Goal: Communication & Community: Answer question/provide support

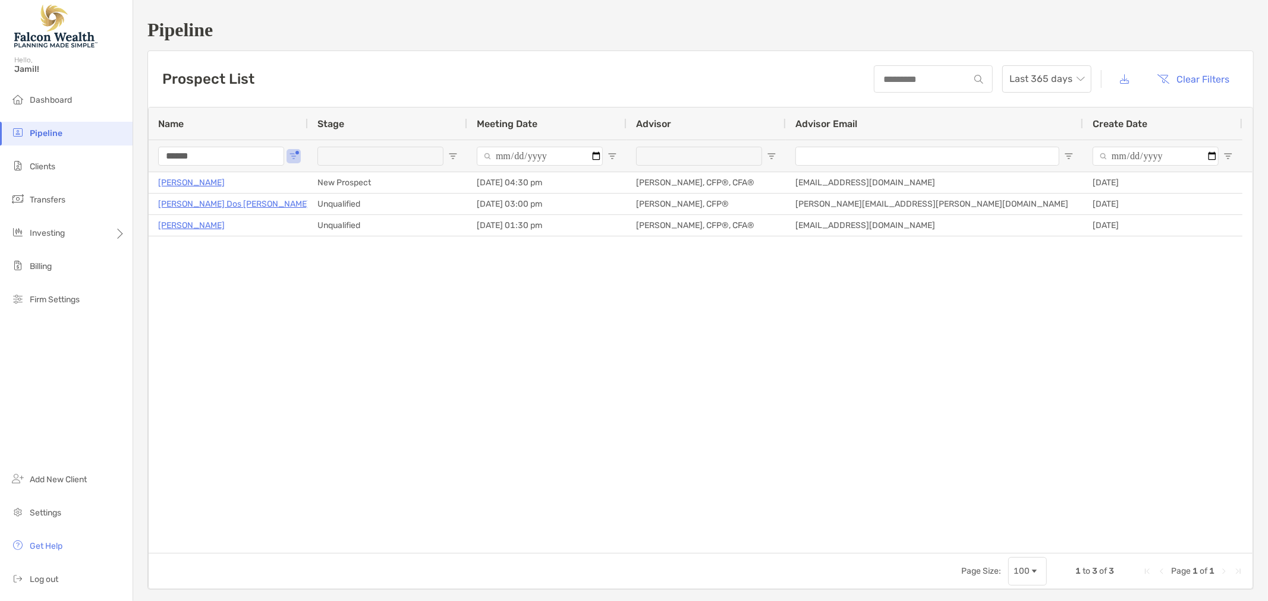
click at [222, 152] on input "******" at bounding box center [221, 156] width 126 height 19
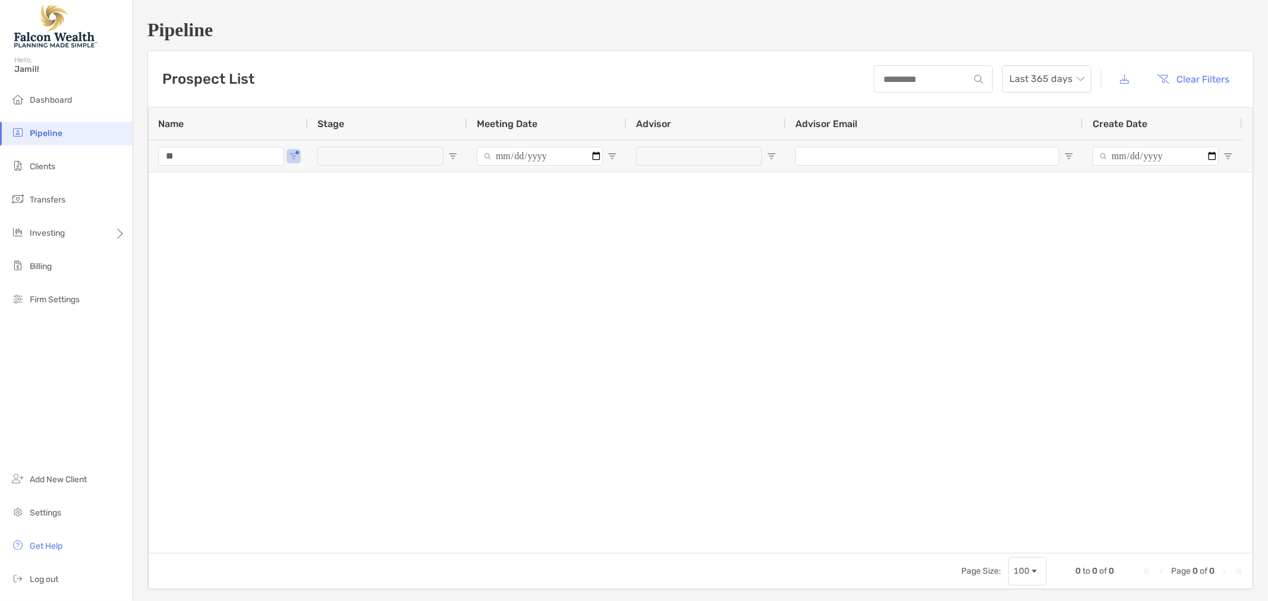
type input "*"
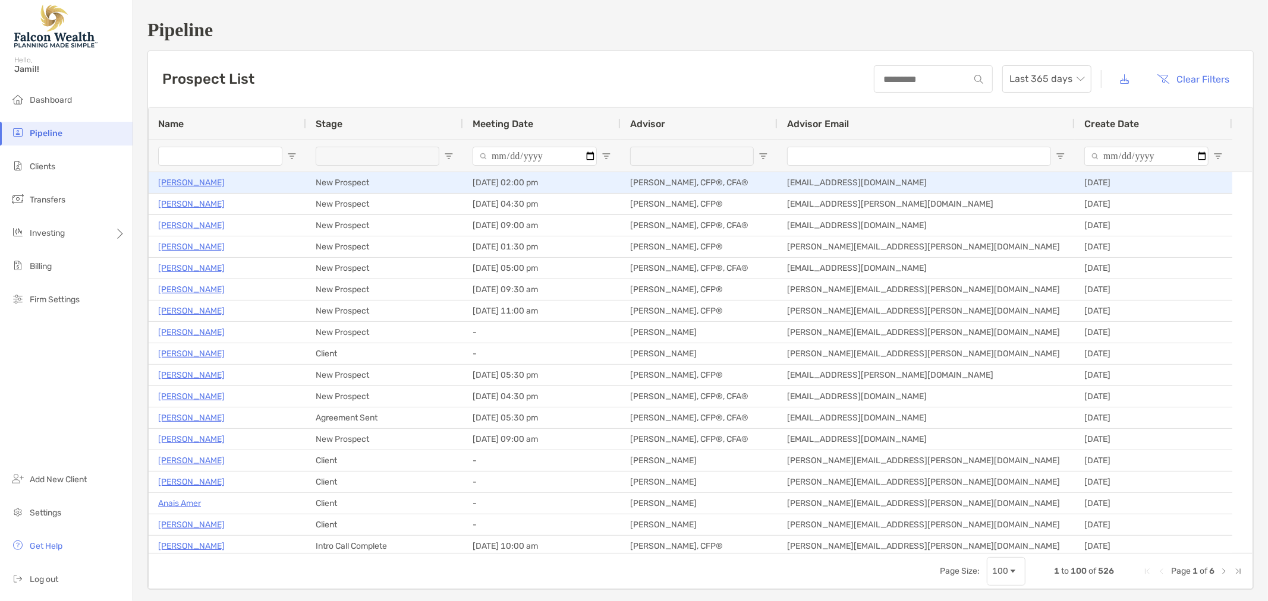
click at [192, 182] on p "Elias Macleod" at bounding box center [191, 182] width 67 height 15
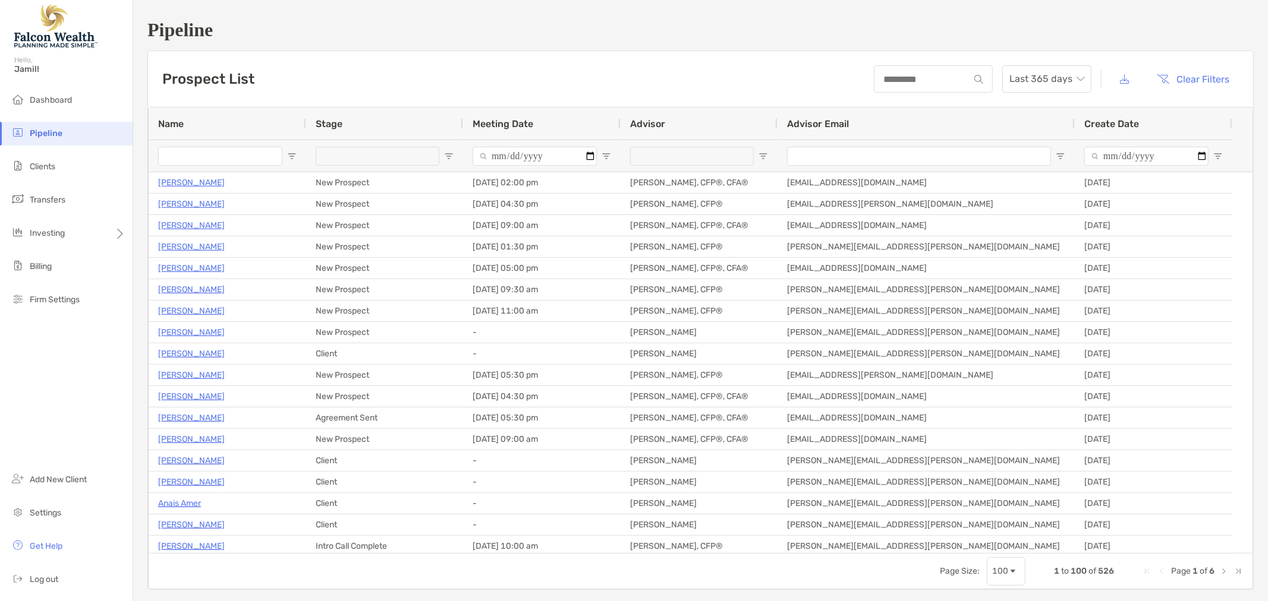
click at [216, 156] on input "Name Filter Input" at bounding box center [220, 156] width 124 height 19
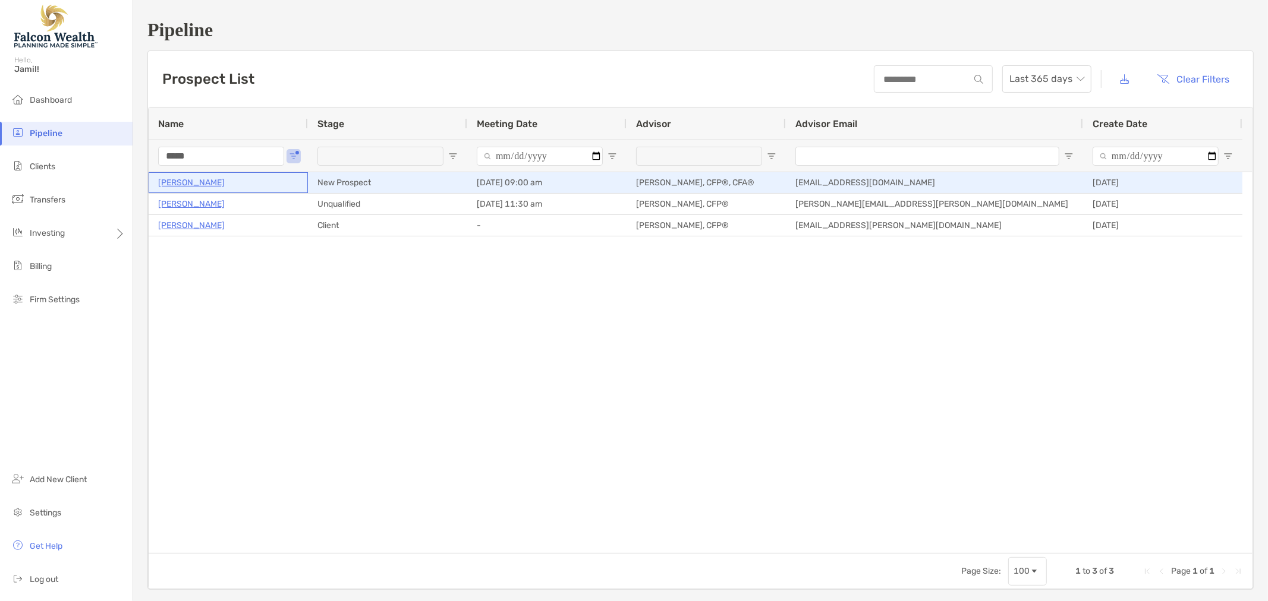
click at [193, 179] on p "[PERSON_NAME]" at bounding box center [191, 182] width 67 height 15
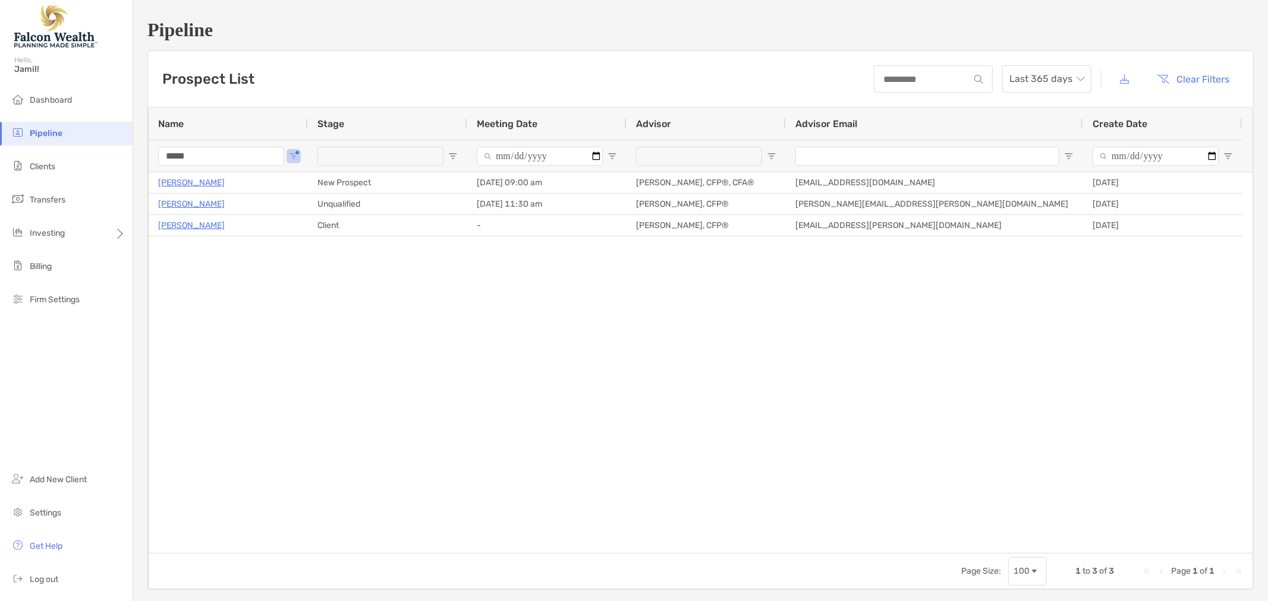
click at [230, 155] on input "*****" at bounding box center [221, 156] width 126 height 19
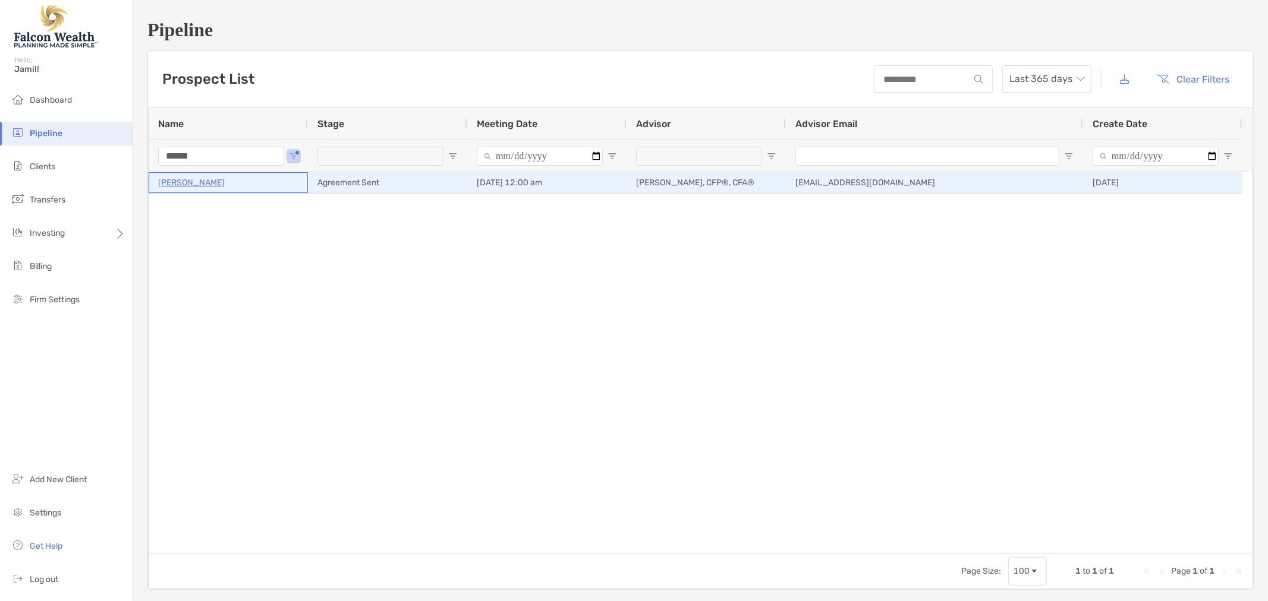
click at [207, 182] on p "[PERSON_NAME]" at bounding box center [191, 182] width 67 height 15
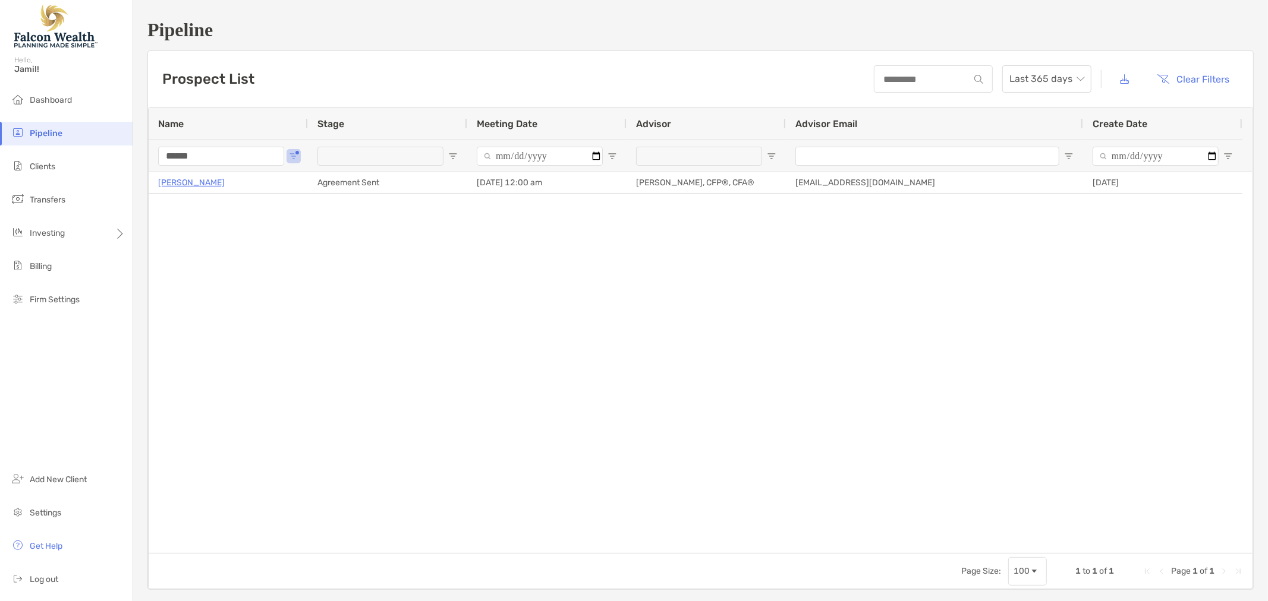
click at [212, 155] on input "******" at bounding box center [221, 156] width 126 height 19
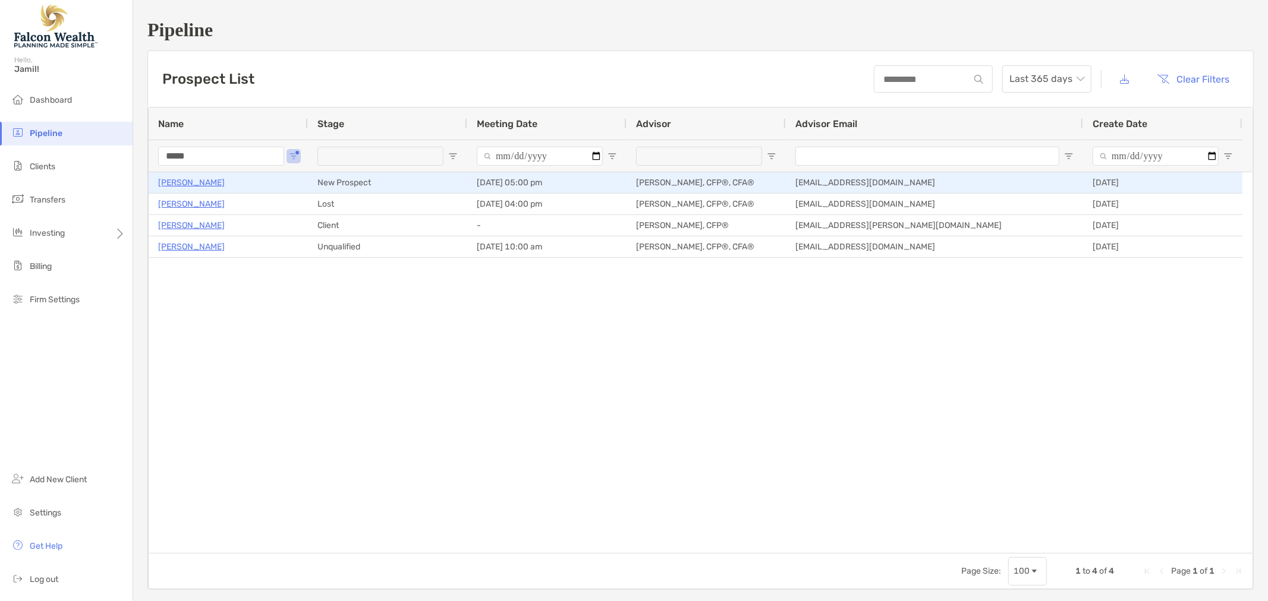
type input "*****"
click at [198, 182] on p "[PERSON_NAME]" at bounding box center [191, 182] width 67 height 15
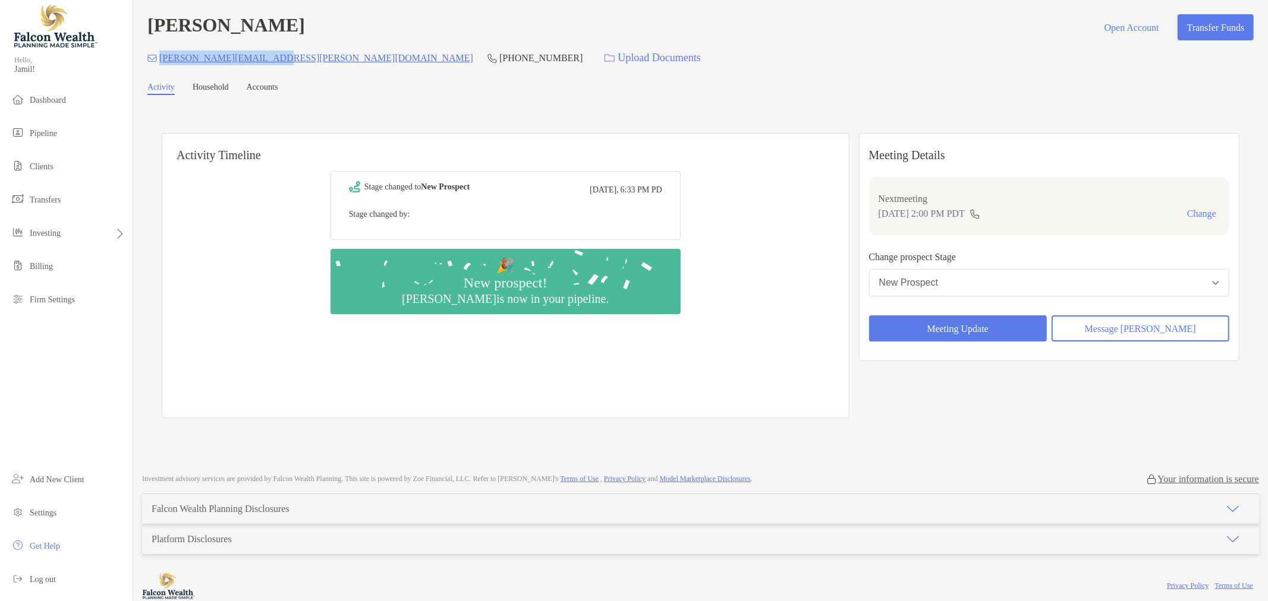
drag, startPoint x: 278, startPoint y: 61, endPoint x: 157, endPoint y: 61, distance: 120.0
click at [157, 61] on div "elias.macleod@gmail.com (650) 452-8340 Upload Documents" at bounding box center [700, 58] width 1106 height 26
copy p "elias.macleod@gmail.com"
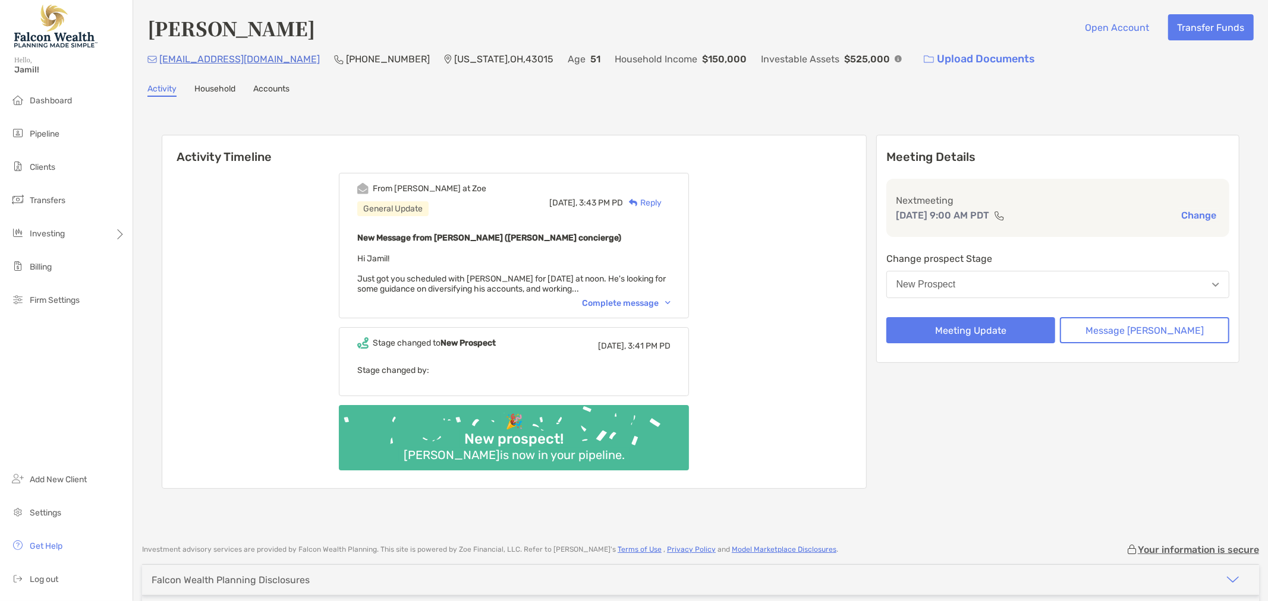
click at [623, 300] on div "Complete message" at bounding box center [626, 303] width 89 height 10
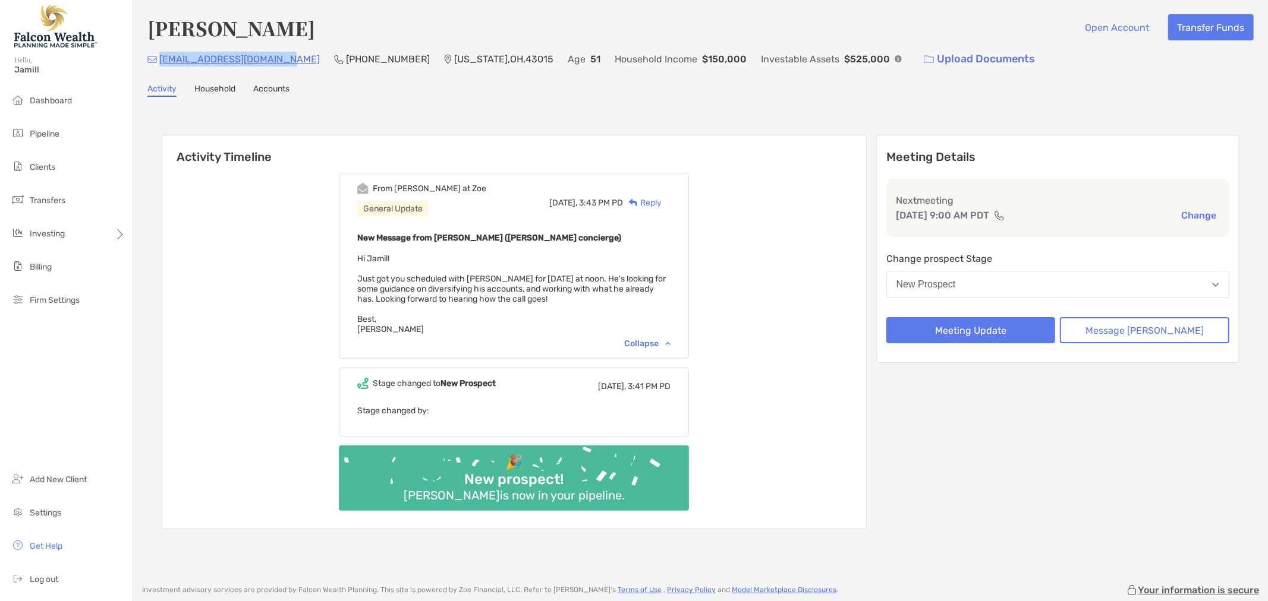
drag, startPoint x: 279, startPoint y: 61, endPoint x: 160, endPoint y: 58, distance: 118.9
click at [160, 58] on p "[EMAIL_ADDRESS][DOMAIN_NAME]" at bounding box center [239, 59] width 160 height 15
copy p "[EMAIL_ADDRESS][DOMAIN_NAME]"
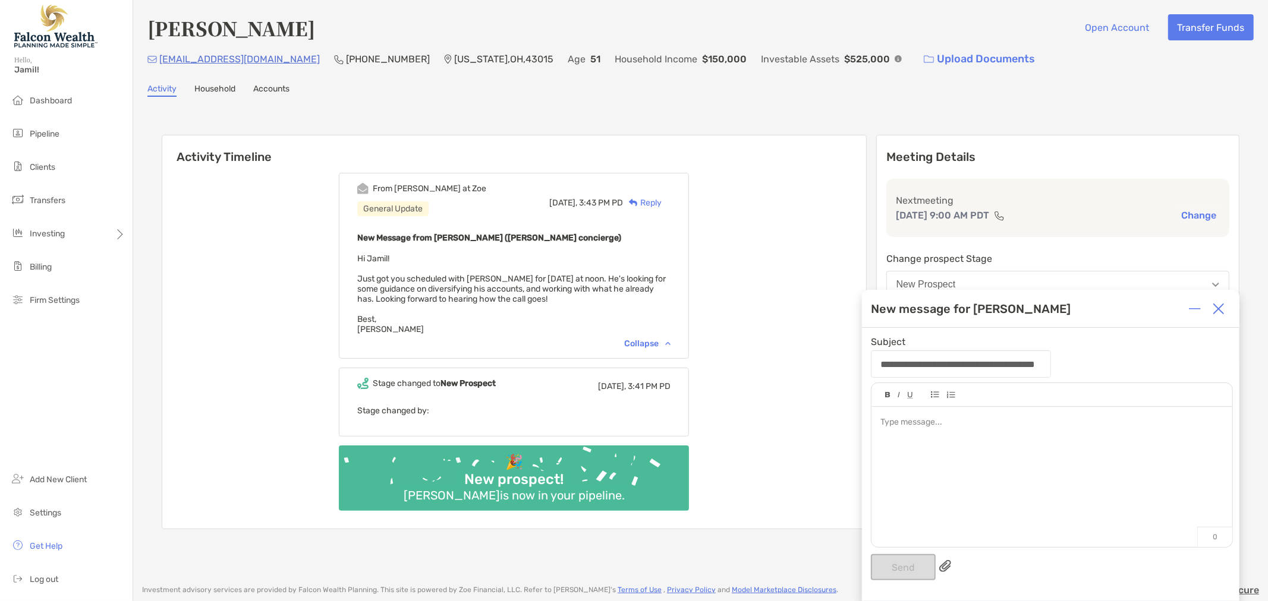
click at [1225, 307] on div at bounding box center [1218, 309] width 24 height 24
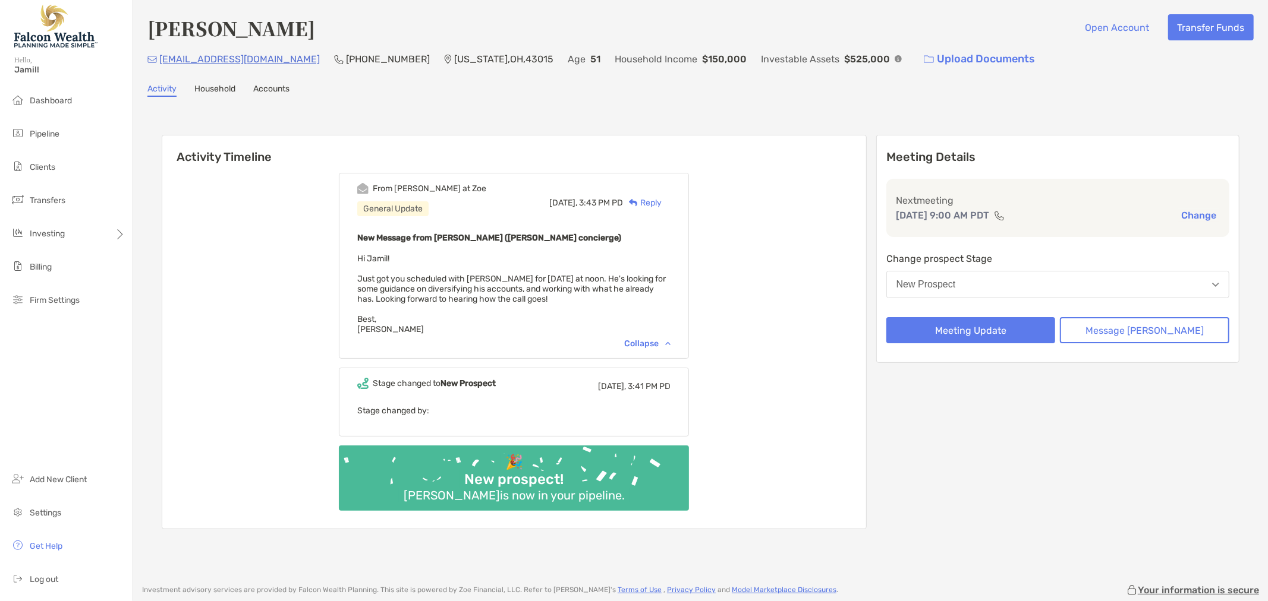
click at [667, 194] on div "[DATE], 3:43 PM PD Reply" at bounding box center [609, 202] width 121 height 39
click at [661, 197] on div "Reply" at bounding box center [642, 203] width 39 height 12
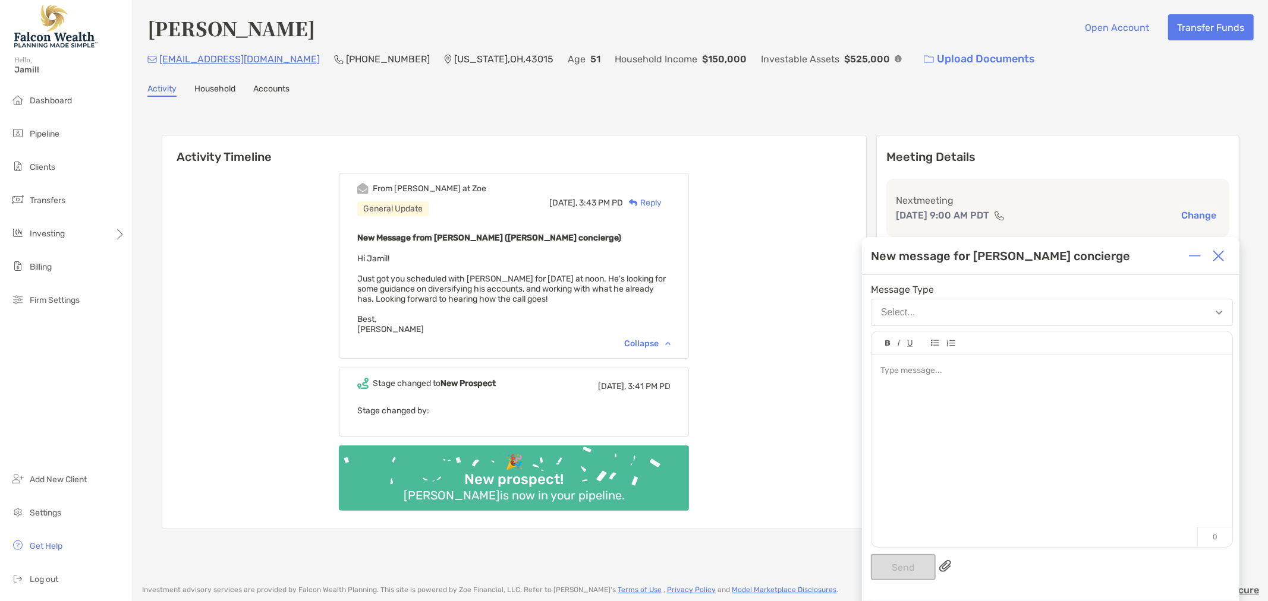
click at [962, 381] on div at bounding box center [1051, 445] width 361 height 180
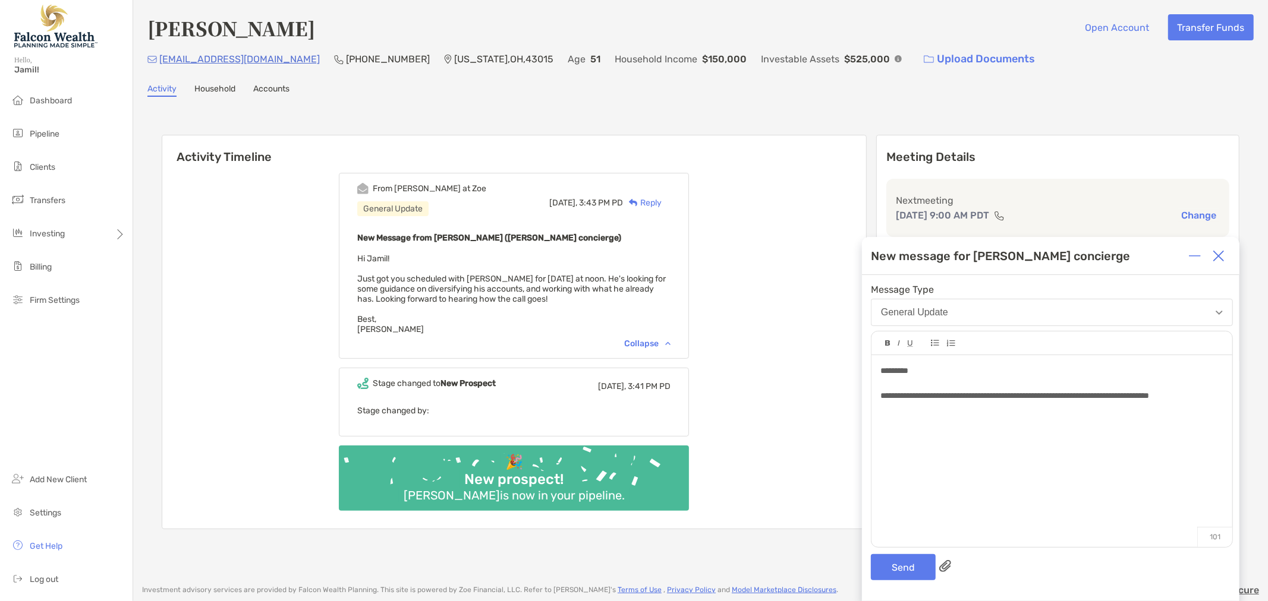
click at [1217, 401] on div "**********" at bounding box center [1051, 396] width 342 height 12
click at [883, 574] on button "Send" at bounding box center [903, 567] width 65 height 26
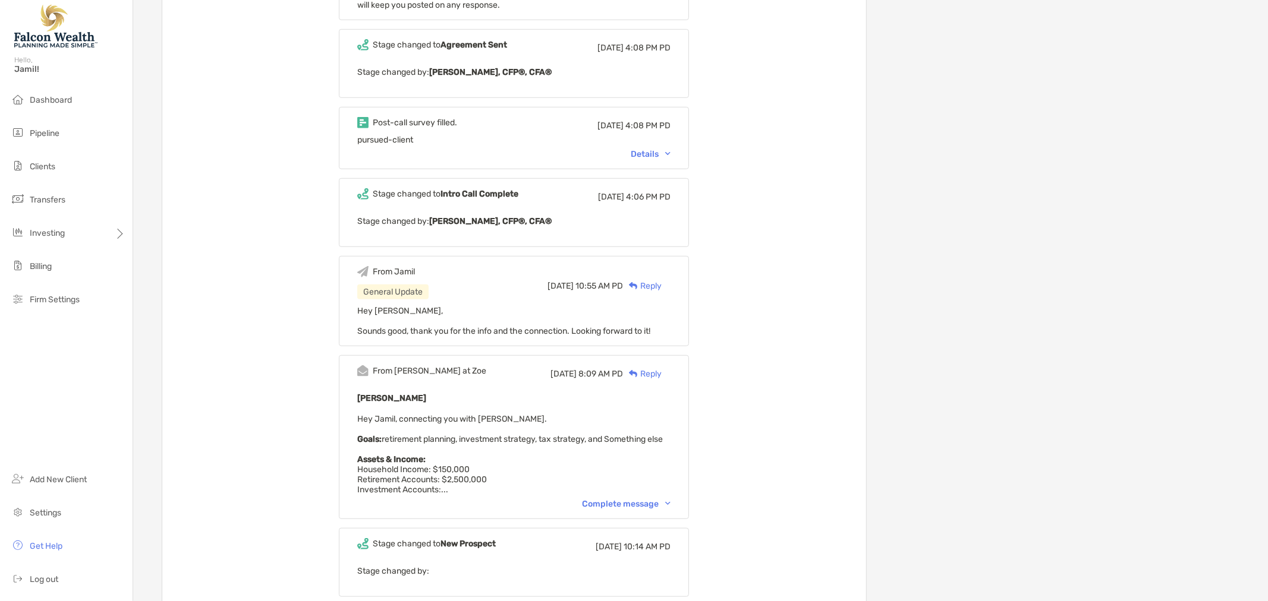
scroll to position [594, 0]
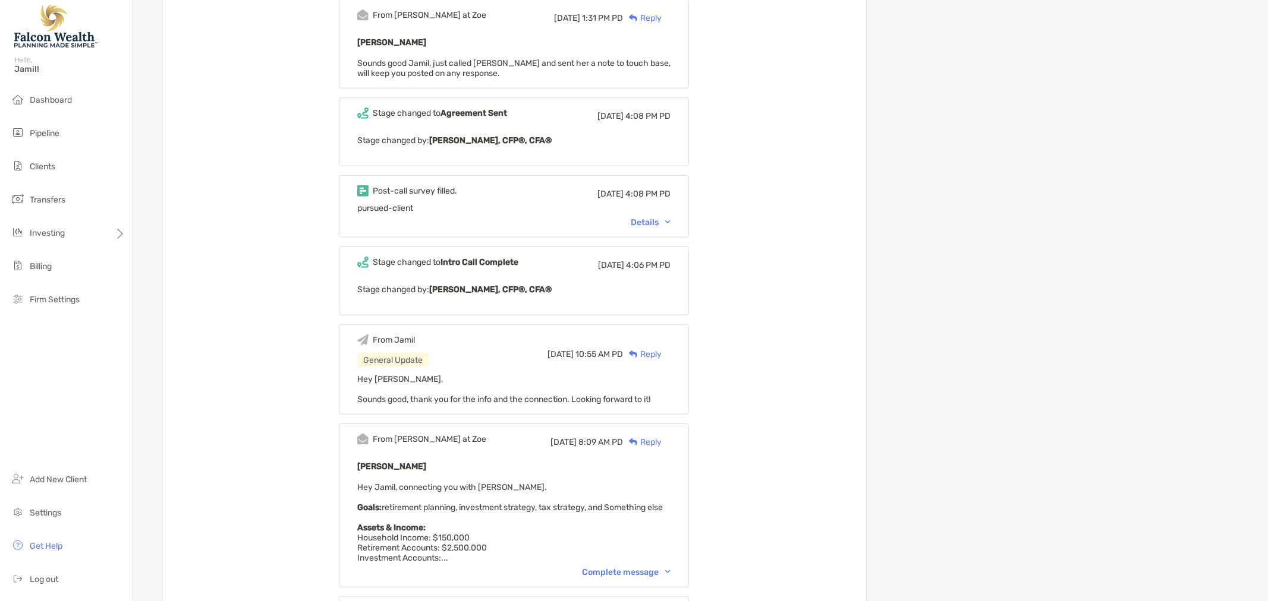
click at [667, 218] on div "Details" at bounding box center [651, 223] width 40 height 10
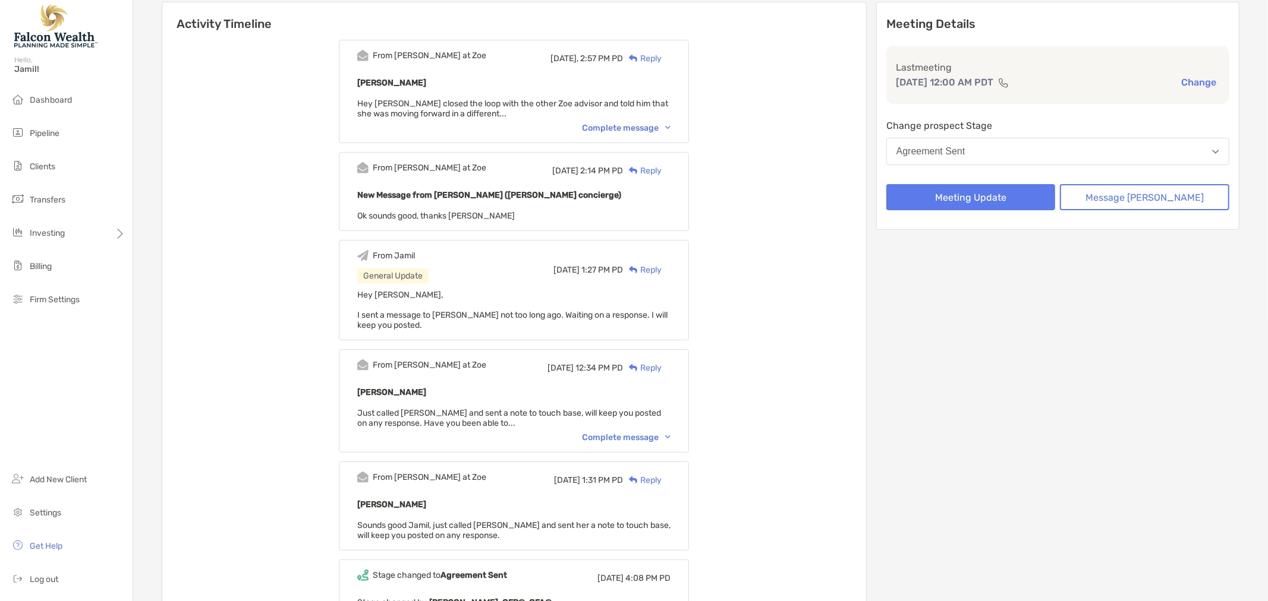
scroll to position [0, 0]
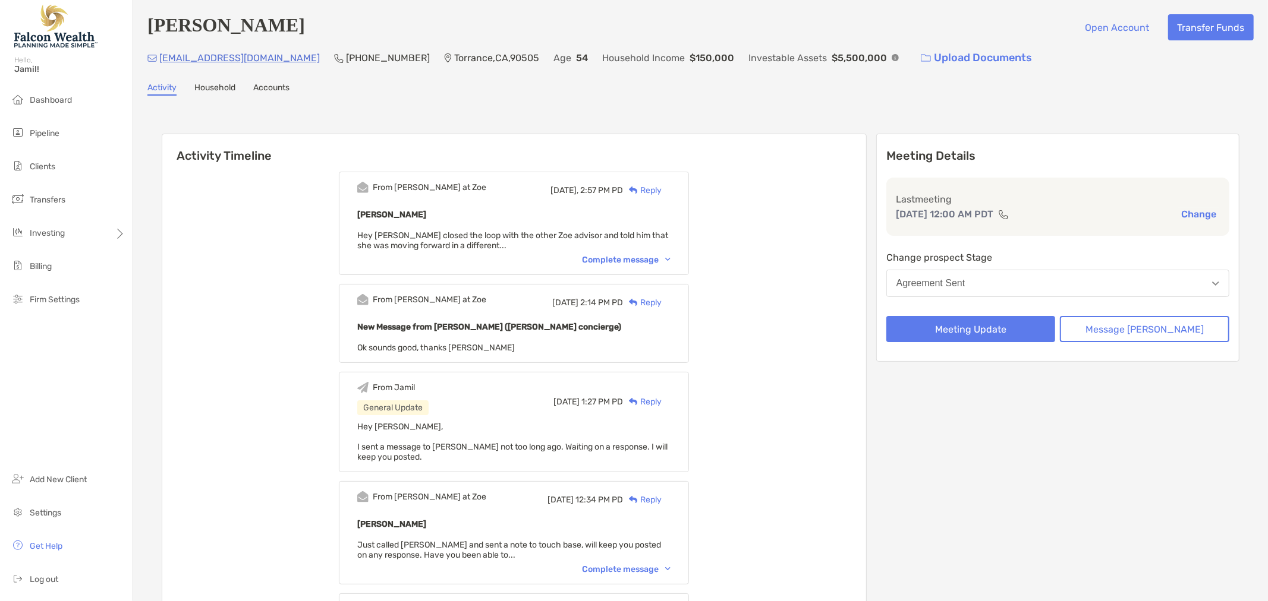
click at [661, 188] on div "Reply" at bounding box center [642, 190] width 39 height 12
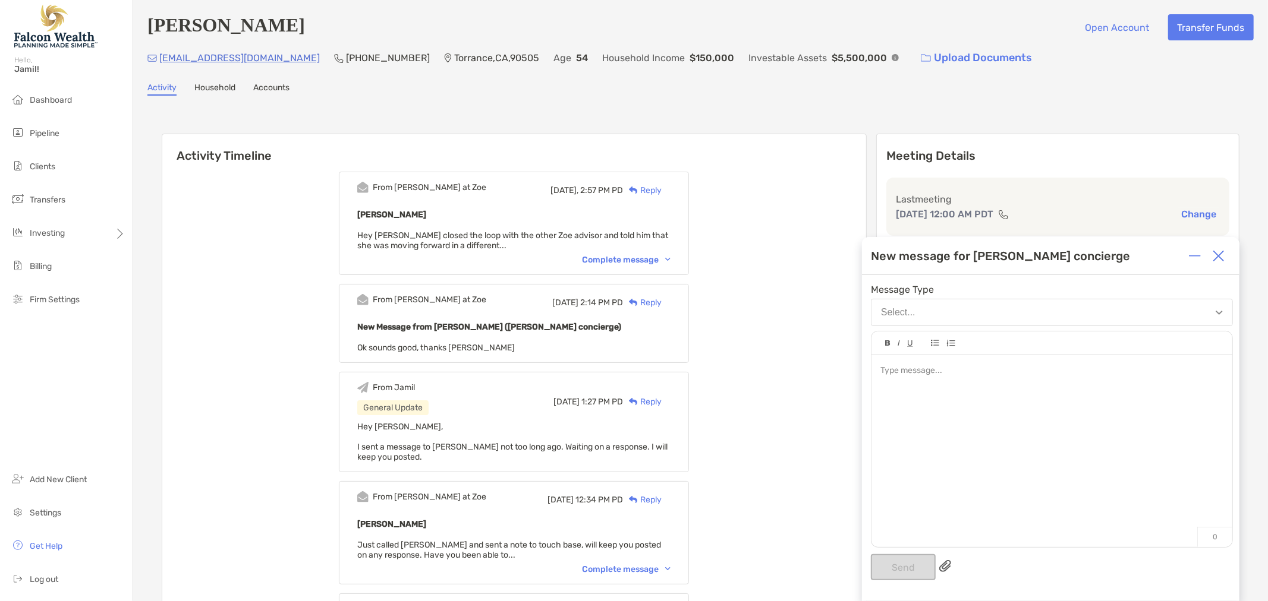
click at [1022, 398] on div at bounding box center [1051, 445] width 361 height 180
click at [639, 255] on div "Complete message" at bounding box center [626, 260] width 89 height 10
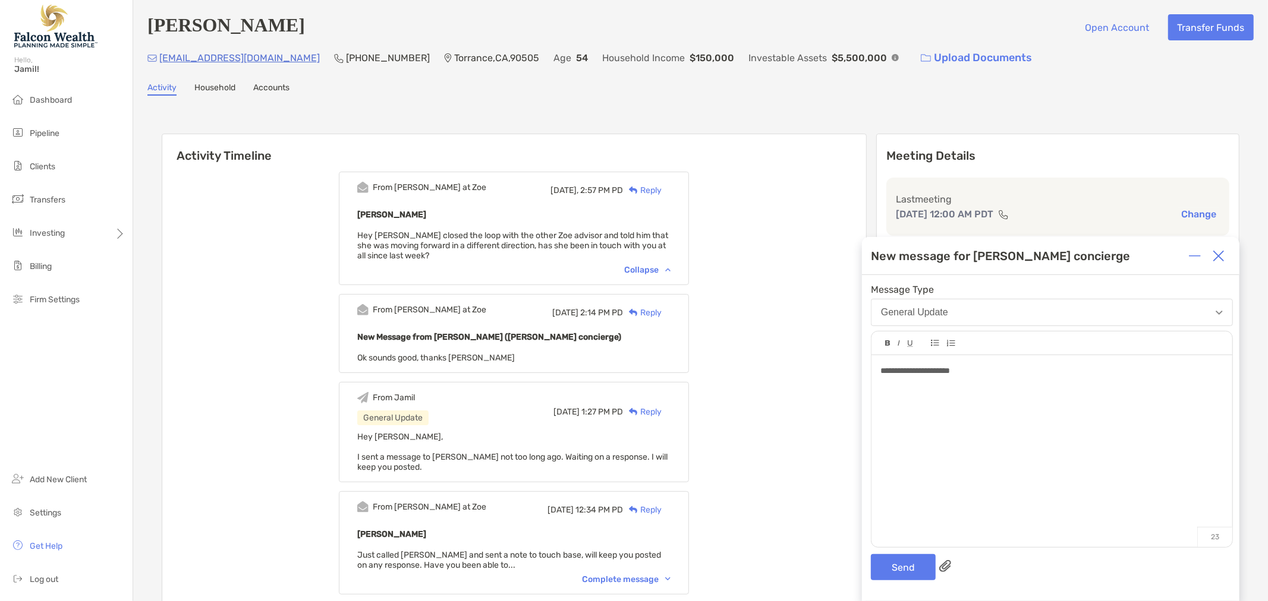
click at [1028, 377] on div "**********" at bounding box center [1051, 371] width 342 height 12
click at [893, 578] on button "Send" at bounding box center [903, 567] width 65 height 26
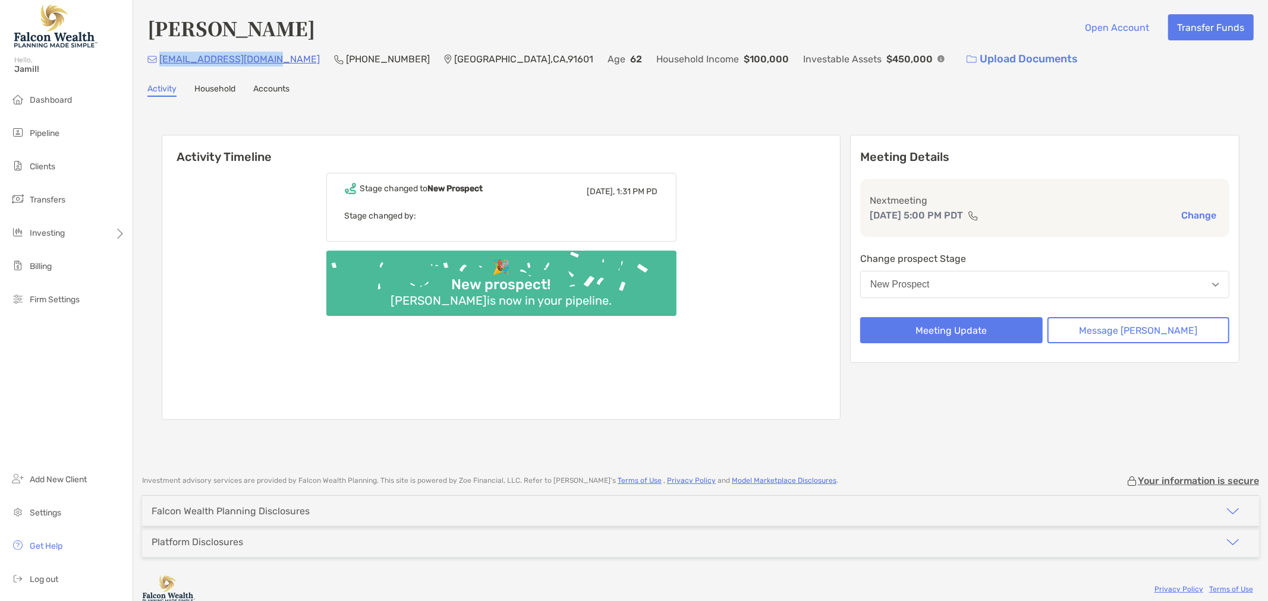
drag, startPoint x: 282, startPoint y: 62, endPoint x: 159, endPoint y: 61, distance: 123.6
click at [159, 61] on div "[EMAIL_ADDRESS][DOMAIN_NAME] (818) 749-[GEOGRAPHIC_DATA] Age [DEMOGRAPHIC_DATA]…" at bounding box center [700, 59] width 1106 height 26
copy p "[EMAIL_ADDRESS][DOMAIN_NAME]"
